Goal: Communication & Community: Answer question/provide support

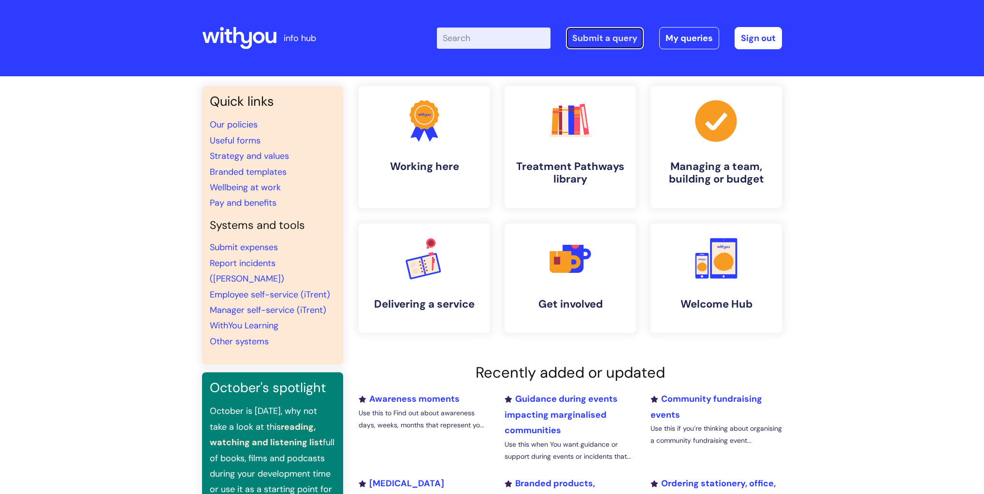
drag, startPoint x: 608, startPoint y: 38, endPoint x: 607, endPoint y: 61, distance: 23.7
click at [608, 38] on link "Submit a query" at bounding box center [605, 38] width 78 height 22
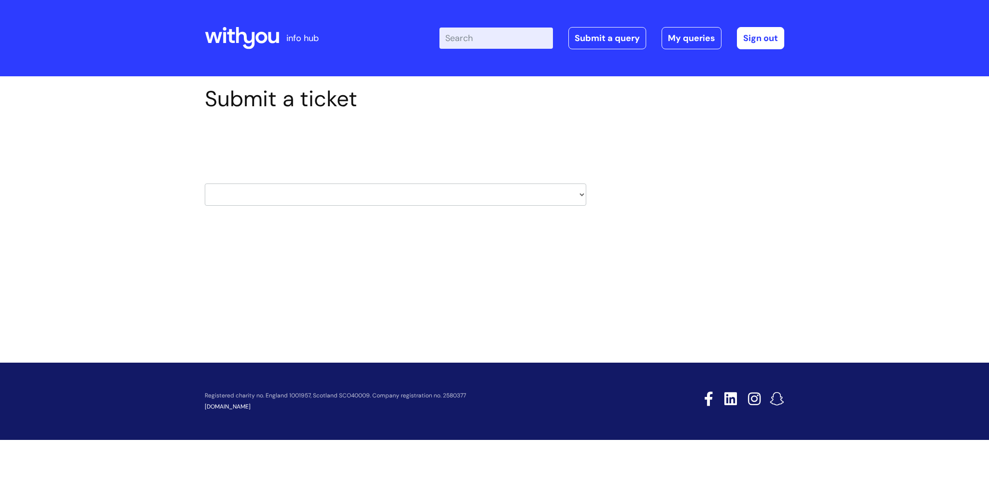
click at [397, 197] on select "HR / People IT and Support Clinical Drug Alerts Finance Accounts Data Support T…" at bounding box center [396, 195] width 382 height 22
select select "it_and_support"
click at [205, 184] on select "HR / People IT and Support Clinical Drug Alerts Finance Accounts Data Support T…" at bounding box center [396, 195] width 382 height 22
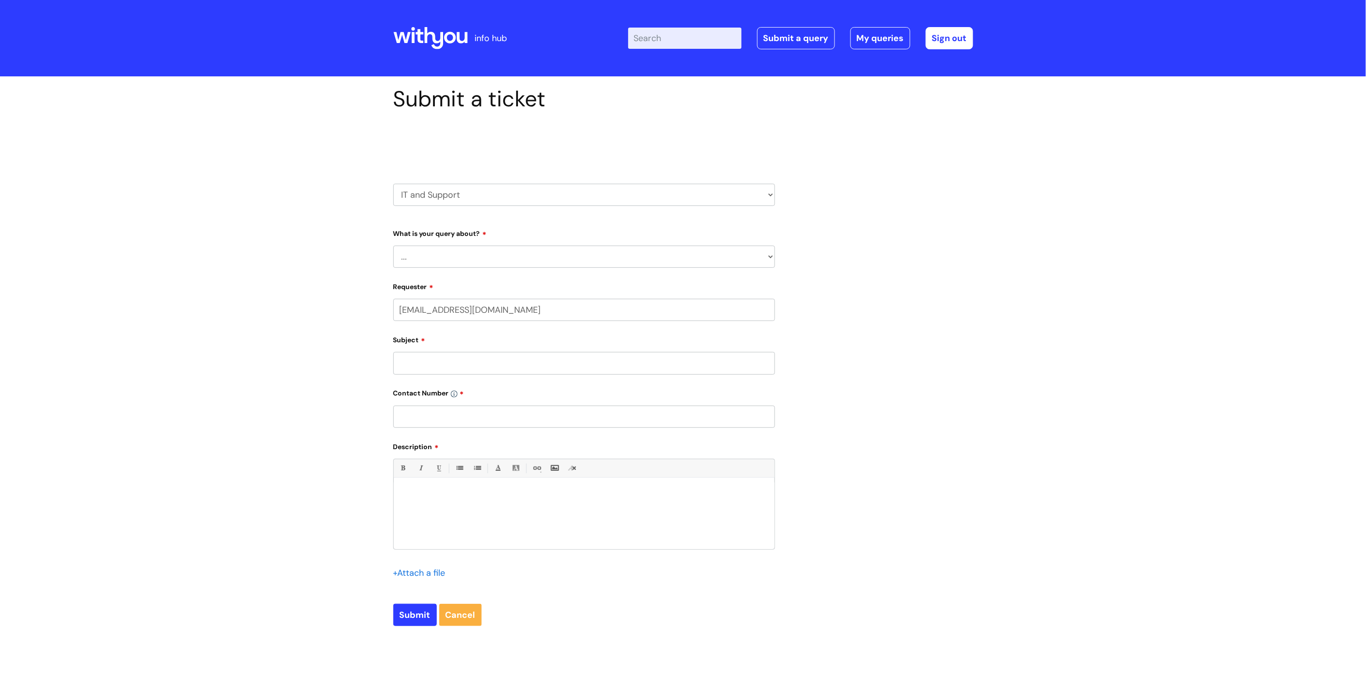
click at [598, 267] on select "... Mobile Phone Reset & MFA Accounts, Starters and Leavers IT Hardware issue I…" at bounding box center [584, 256] width 382 height 22
select select "I need help logging in"
click at [393, 245] on select "... Mobile Phone Reset & MFA Accounts, Starters and Leavers IT Hardware issue I…" at bounding box center [584, 256] width 382 height 22
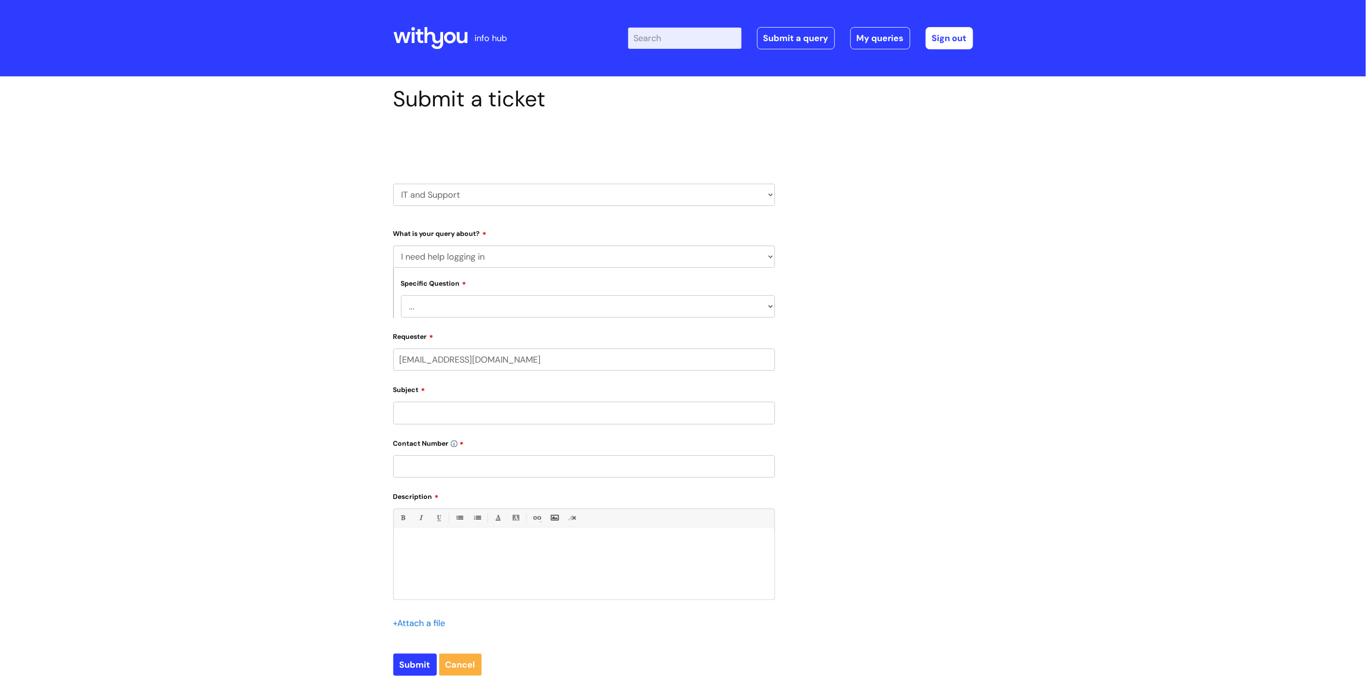
click at [576, 307] on select "... I need help logging into my laptop/chromebook I need access or help logging…" at bounding box center [588, 306] width 374 height 22
select select "I need help logging into my laptop/chromebook"
click at [401, 296] on select "... I need help logging into my laptop/chromebook I need access or help logging…" at bounding box center [588, 306] width 374 height 22
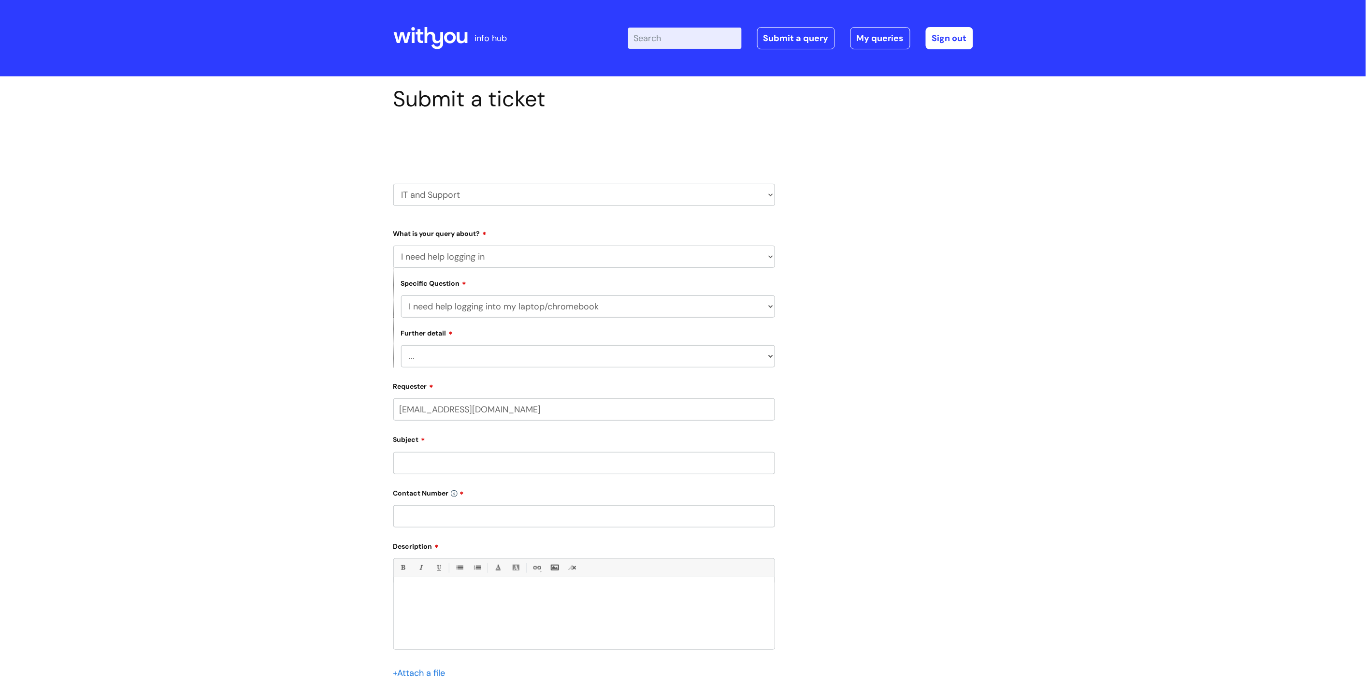
click at [571, 356] on select "... I need help with my Single Sign On password" at bounding box center [588, 356] width 374 height 22
select select "I need help with my Single Sign On password"
click at [401, 345] on select "... I need help with my Single Sign On password" at bounding box center [588, 356] width 374 height 22
click at [564, 416] on input "sandeep.kenth@wearewithyou.org.uk" at bounding box center [584, 409] width 382 height 22
click at [634, 305] on select "... I need help logging into my laptop/chromebook I need access or help logging…" at bounding box center [588, 306] width 374 height 22
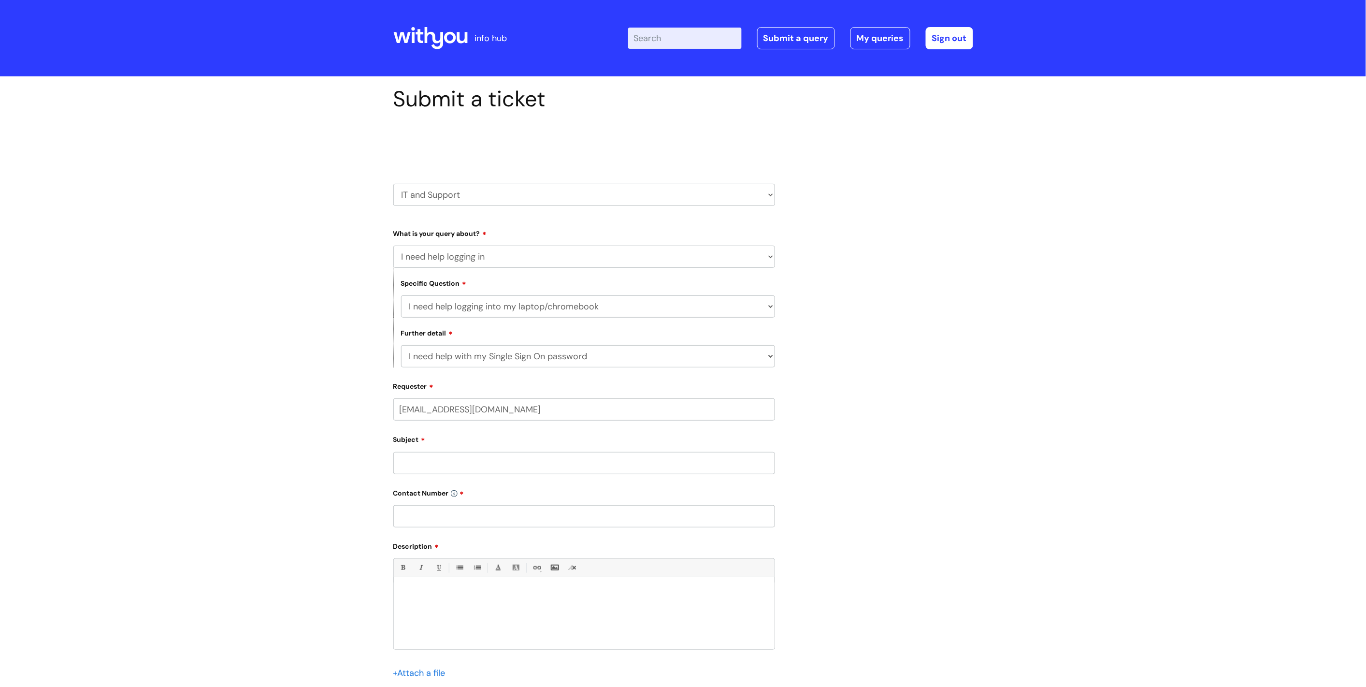
select select "I need access or help logging into a system, including Single Sign On"
click at [401, 296] on select "... I need help logging into my laptop/chromebook I need access or help logging…" at bounding box center [588, 306] width 374 height 22
select select
click at [633, 363] on select "... Nebula Halo IT Portal PCMIS Ulysses iTrent CJSM NHS email Summary Care Reco…" at bounding box center [588, 356] width 374 height 22
click at [632, 307] on select "... I need help logging into my laptop/chromebook I need access or help logging…" at bounding box center [588, 306] width 374 height 22
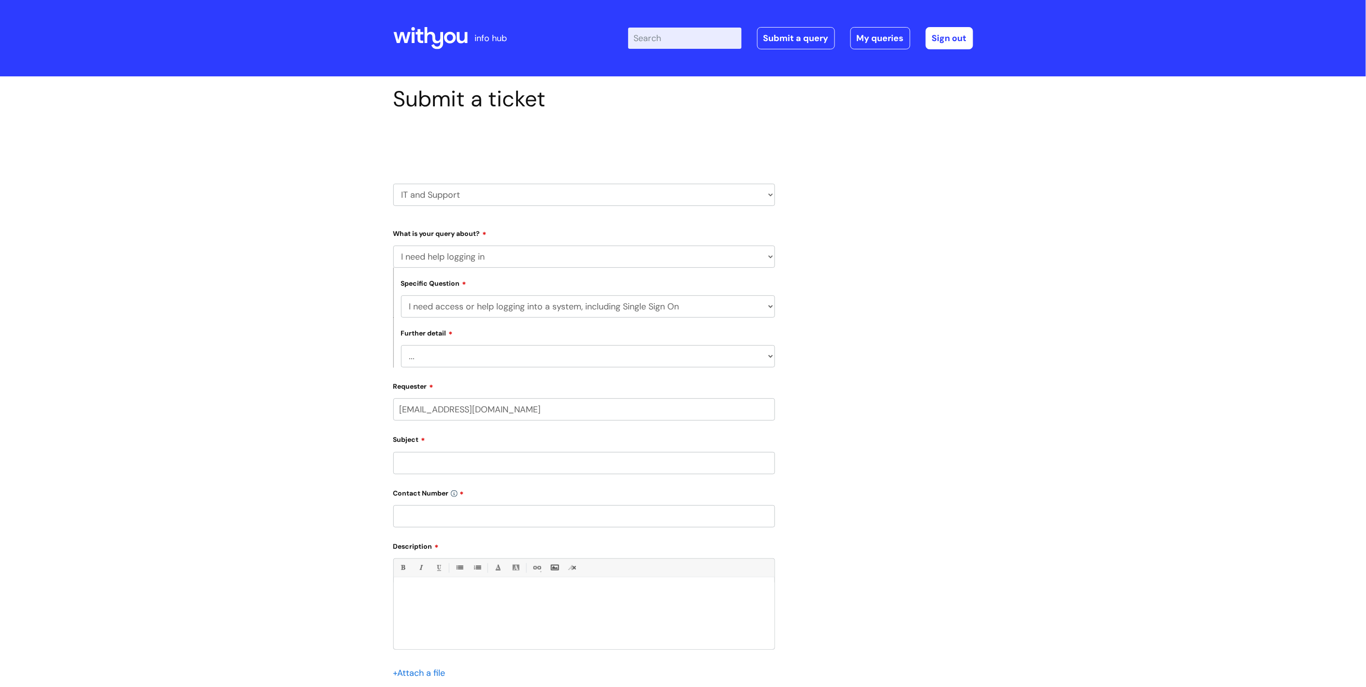
select select "I need help logging into my laptop/chromebook"
click at [401, 296] on select "... I need help logging into my laptop/chromebook I need access or help logging…" at bounding box center [588, 306] width 374 height 22
click at [620, 353] on select "... I need help with my Single Sign On password" at bounding box center [588, 356] width 374 height 22
select select "I need help with my Single Sign On password"
click at [401, 345] on select "... I need help with my Single Sign On password" at bounding box center [588, 356] width 374 height 22
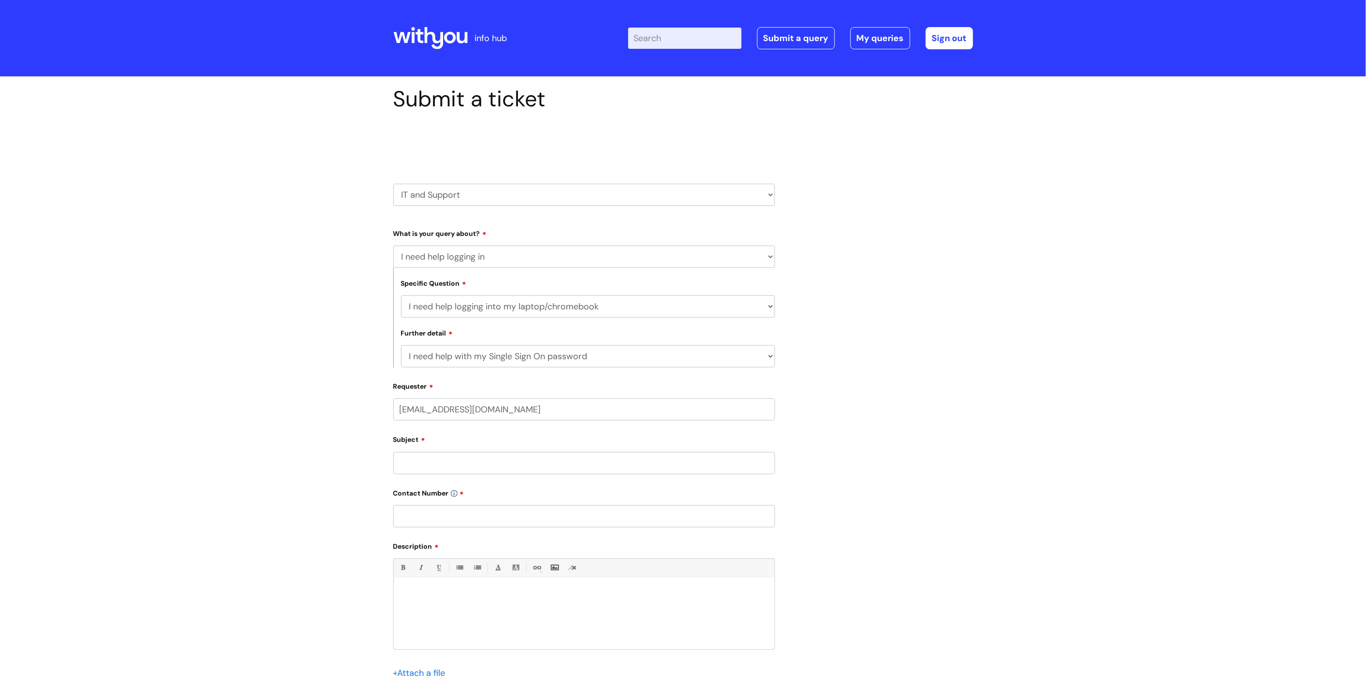
click at [575, 457] on input "Subject" at bounding box center [584, 463] width 382 height 22
type input "Ebony Timms"
click at [412, 520] on input "text" at bounding box center [584, 516] width 382 height 22
paste input "07773657474"
type input "07773657474"
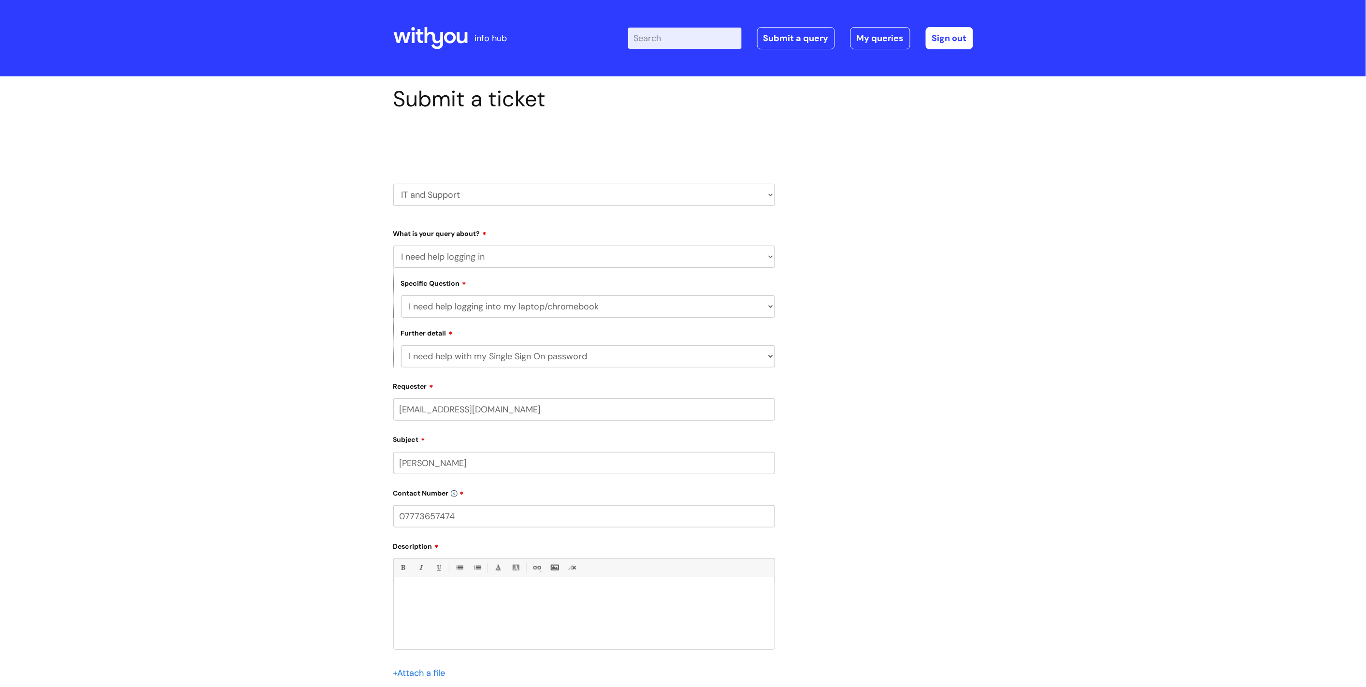
click at [471, 598] on p at bounding box center [584, 593] width 366 height 9
click at [495, 610] on div "Ebony has been locked out, can you reset her details. Last message from Ebony:" at bounding box center [584, 615] width 381 height 67
click at [624, 605] on p "Last message from Ebony:" at bounding box center [584, 602] width 366 height 9
drag, startPoint x: 555, startPoint y: 616, endPoint x: 479, endPoint y: 602, distance: 77.0
click at [479, 602] on p "Last message from Ebony: I'm off today but back i. Tomorrow and have an online …" at bounding box center [584, 606] width 366 height 17
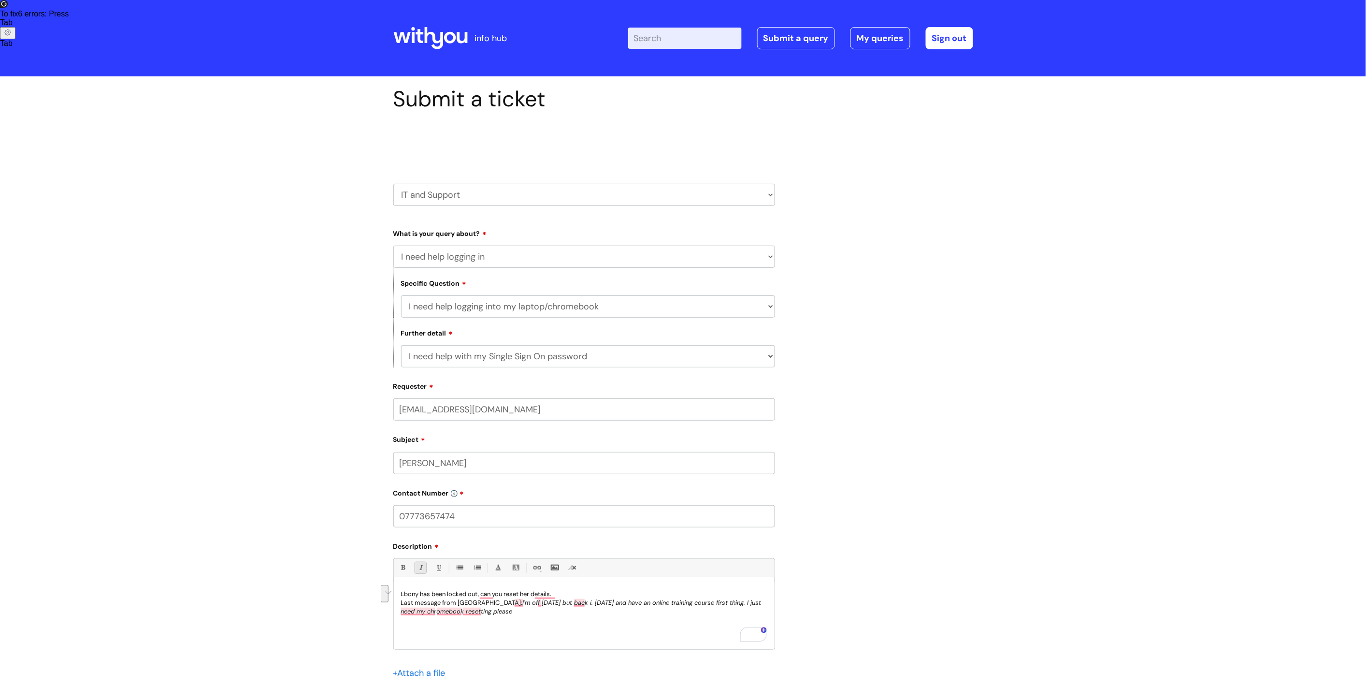
click at [584, 594] on p "Ebony has been locked out, can you reset her details." at bounding box center [584, 593] width 366 height 9
click at [516, 629] on div "Ebony has been locked out, can you reset her details. Last message from Ebony: …" at bounding box center [584, 615] width 381 height 67
click at [476, 601] on p "Last message from Ebony: I'm off today but back i. Tomorrow and have an online …" at bounding box center [584, 606] width 366 height 17
click at [593, 598] on p "Ebony has been locked out, can you reset her details." at bounding box center [584, 593] width 366 height 9
click at [567, 407] on input "sandeep.kenth@wearewithyou.org.uk" at bounding box center [584, 409] width 382 height 22
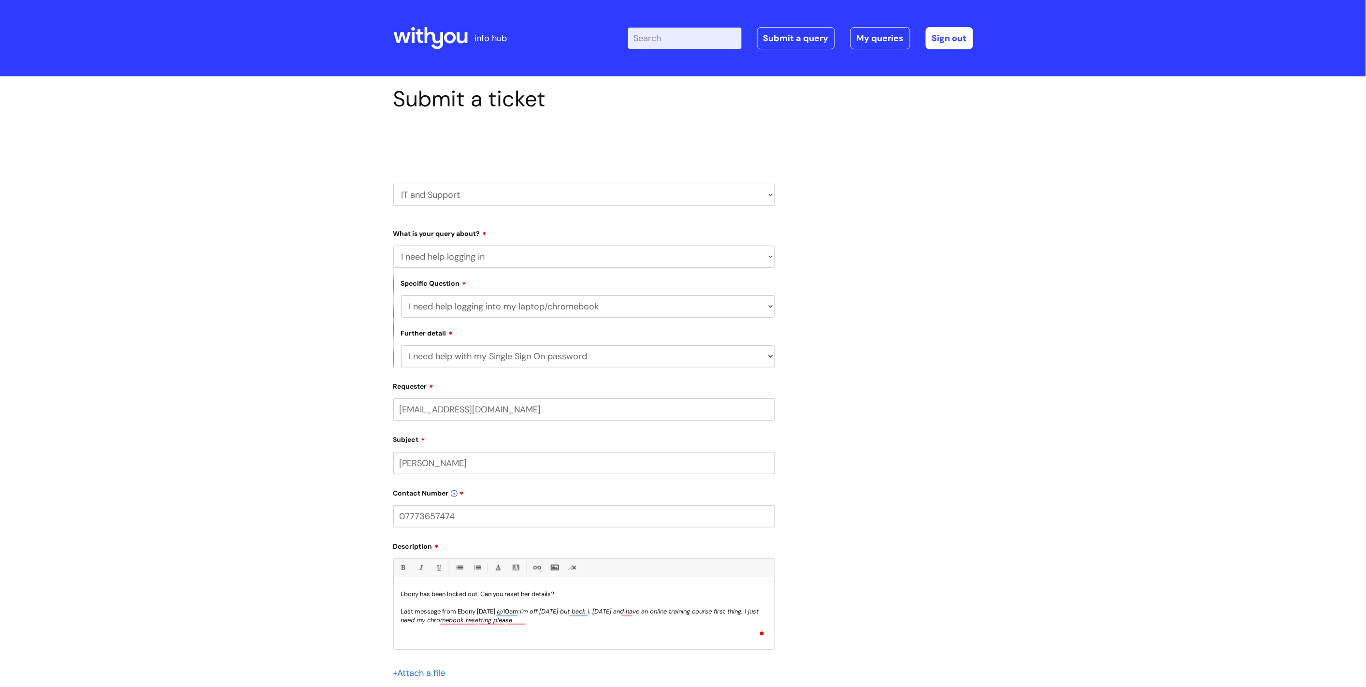
paste input "ebony.timms"
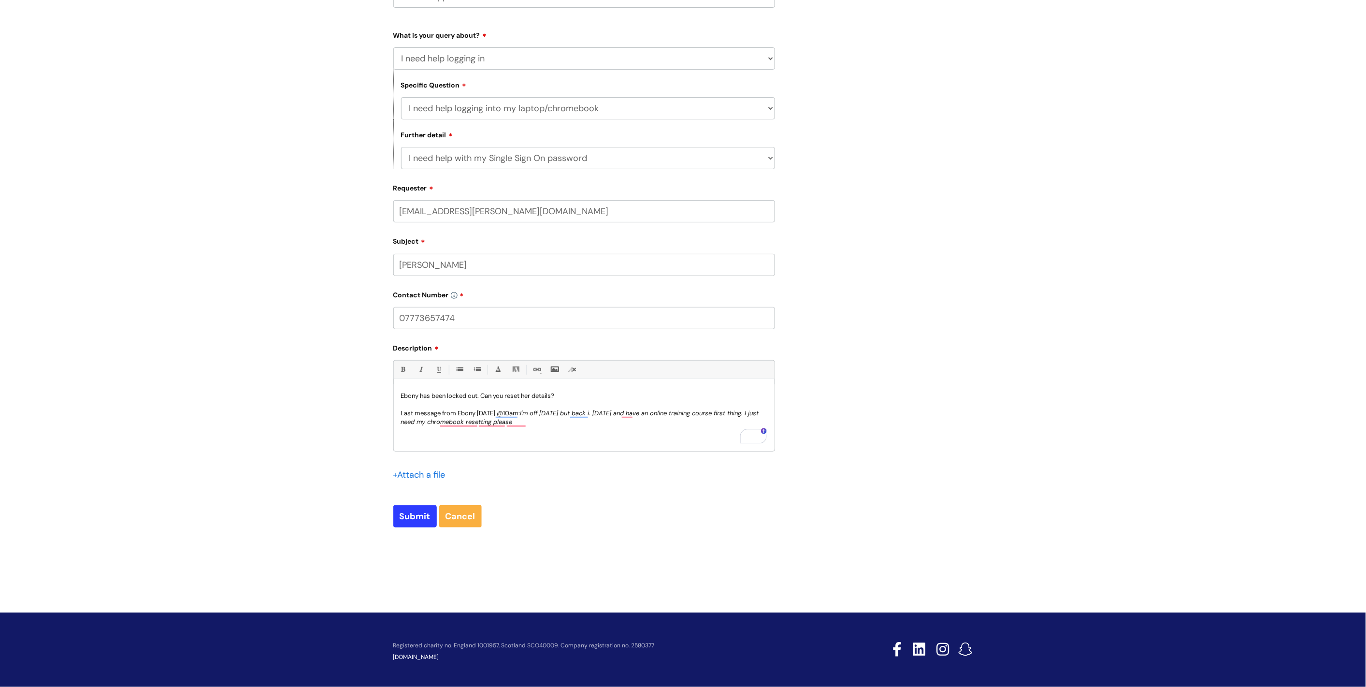
scroll to position [204, 0]
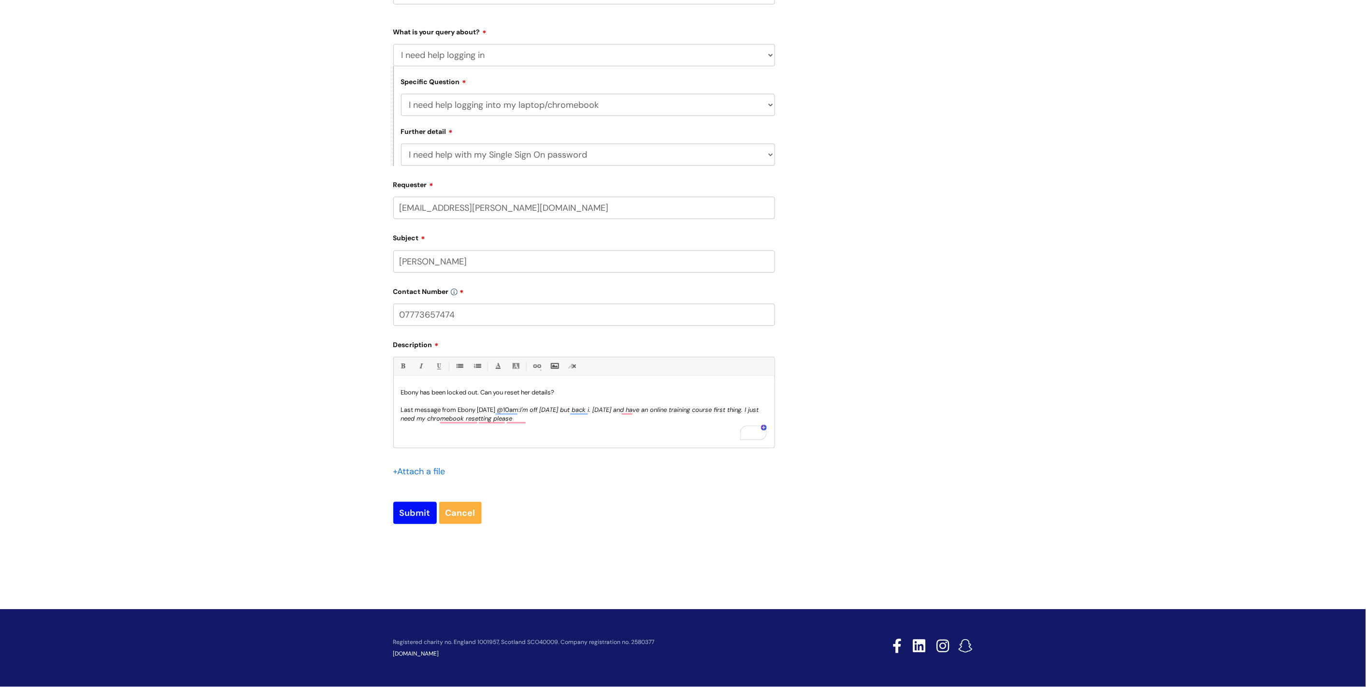
type input "ebony.timms@wearewithyou.org.uk"
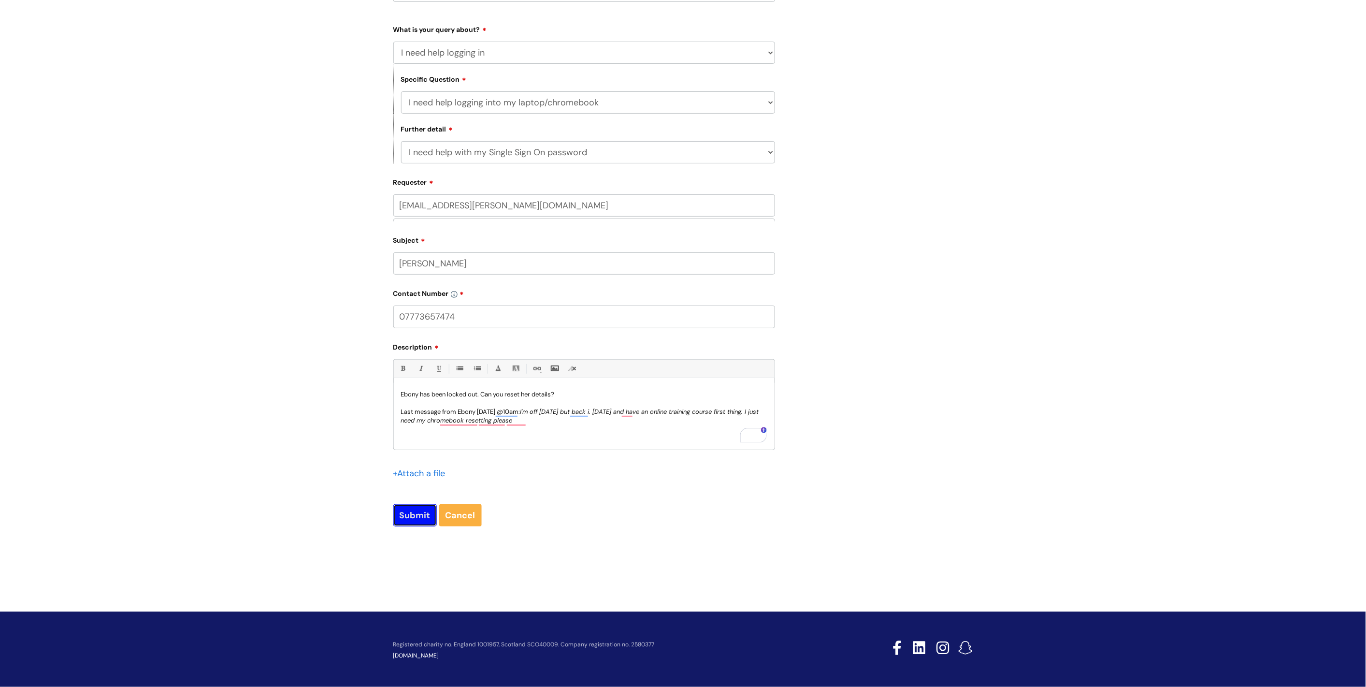
click at [402, 512] on input "Submit" at bounding box center [414, 515] width 43 height 22
type input "Please Wait..."
